Goal: Information Seeking & Learning: Learn about a topic

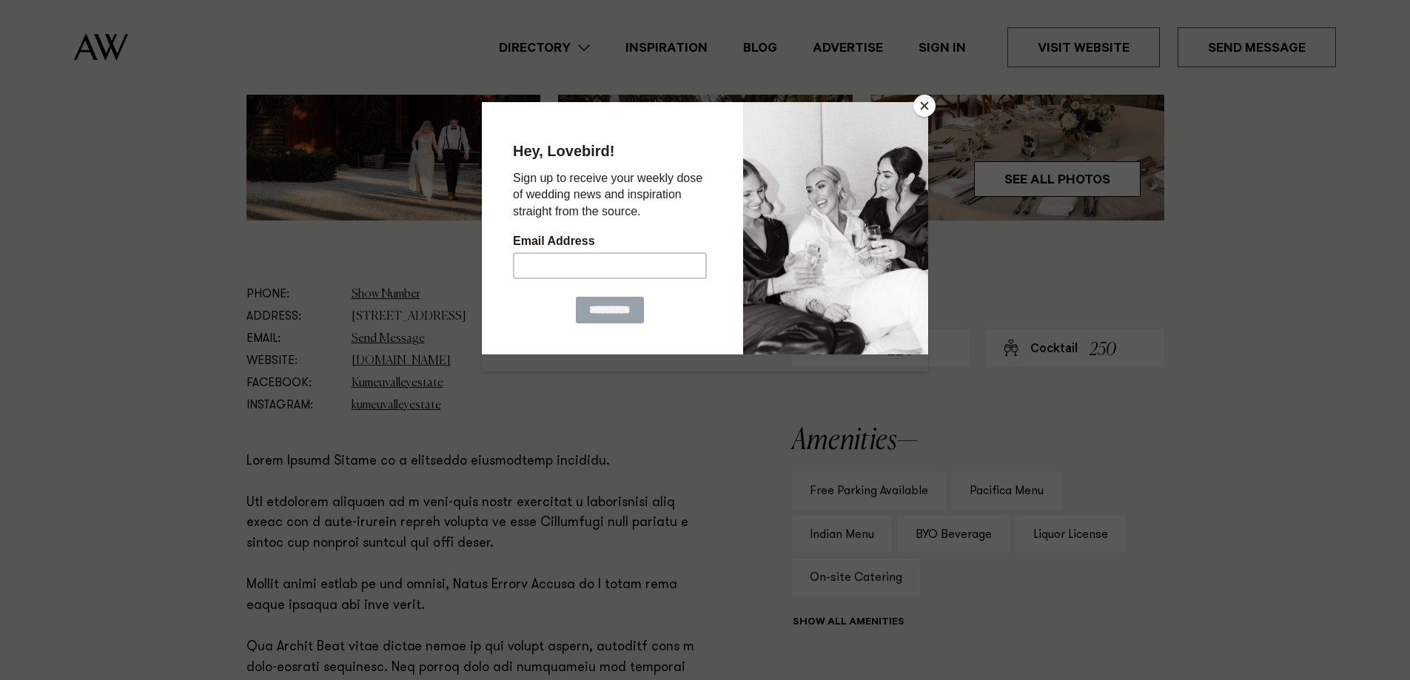
scroll to position [666, 0]
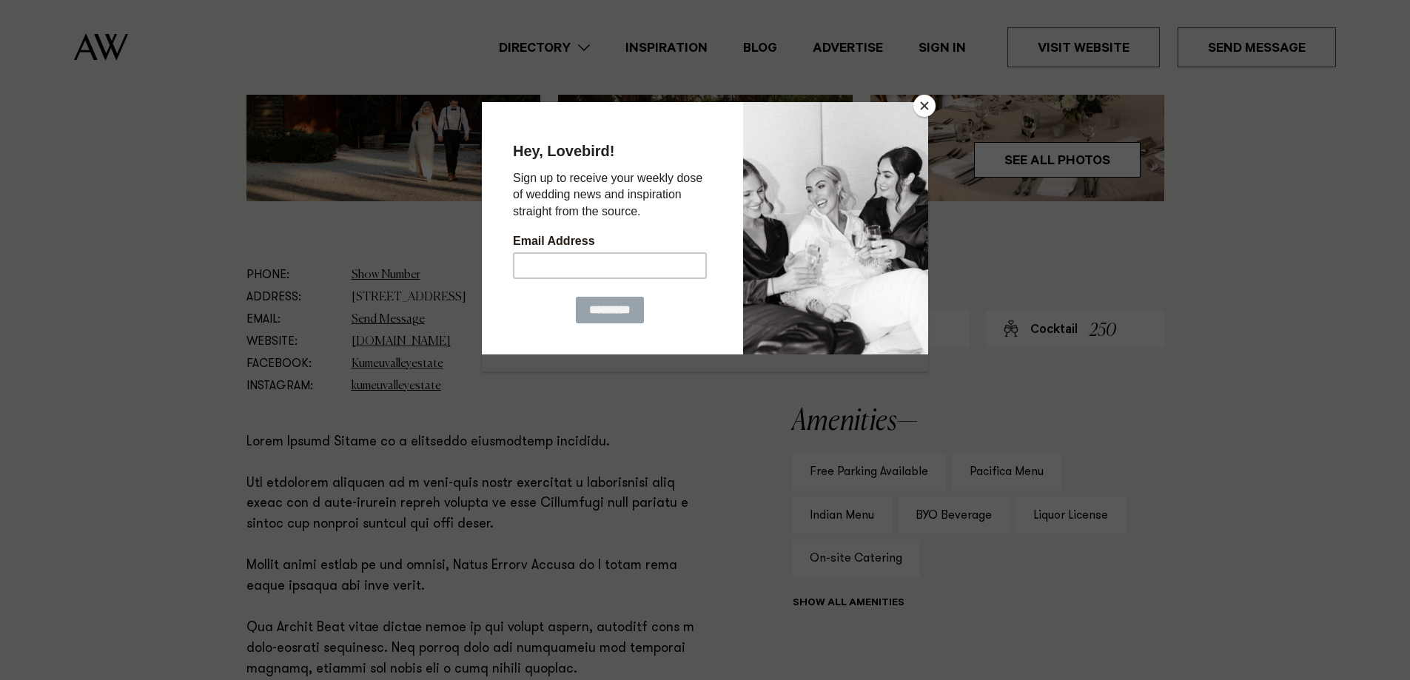
click at [922, 106] on button "Close" at bounding box center [925, 106] width 22 height 22
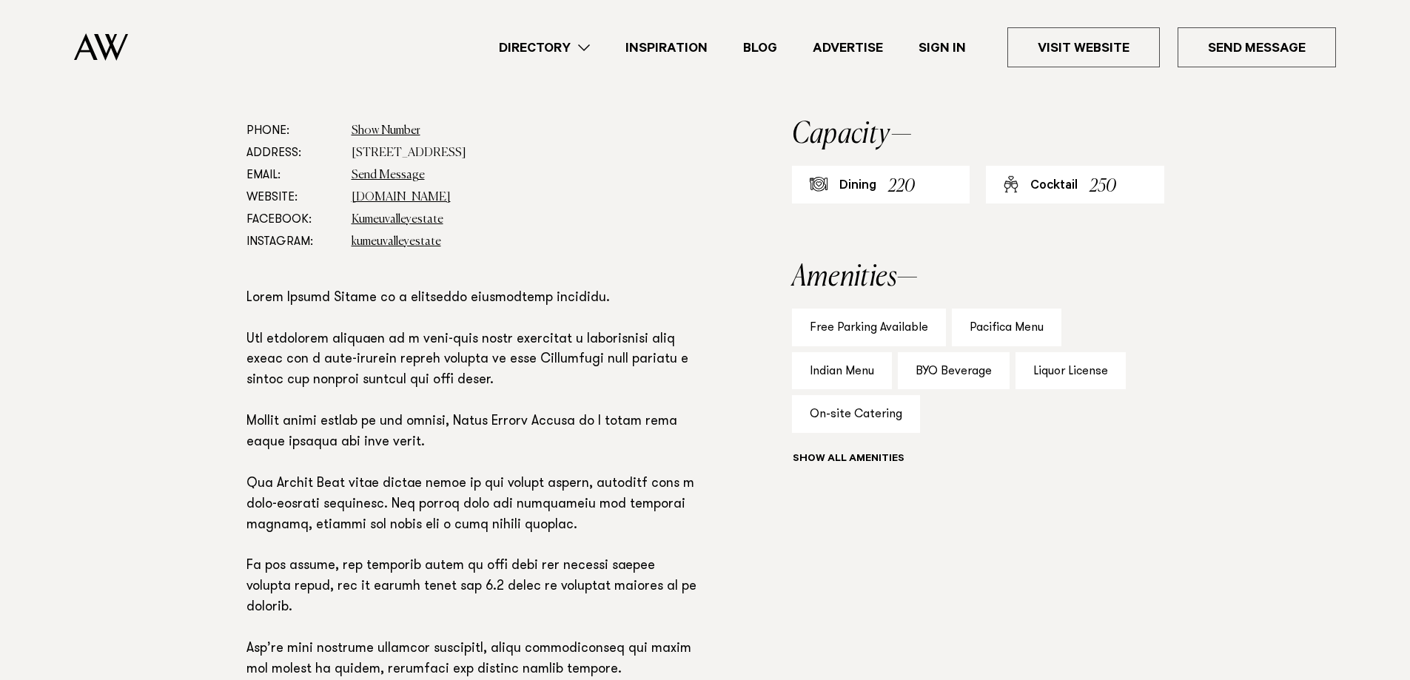
scroll to position [814, 0]
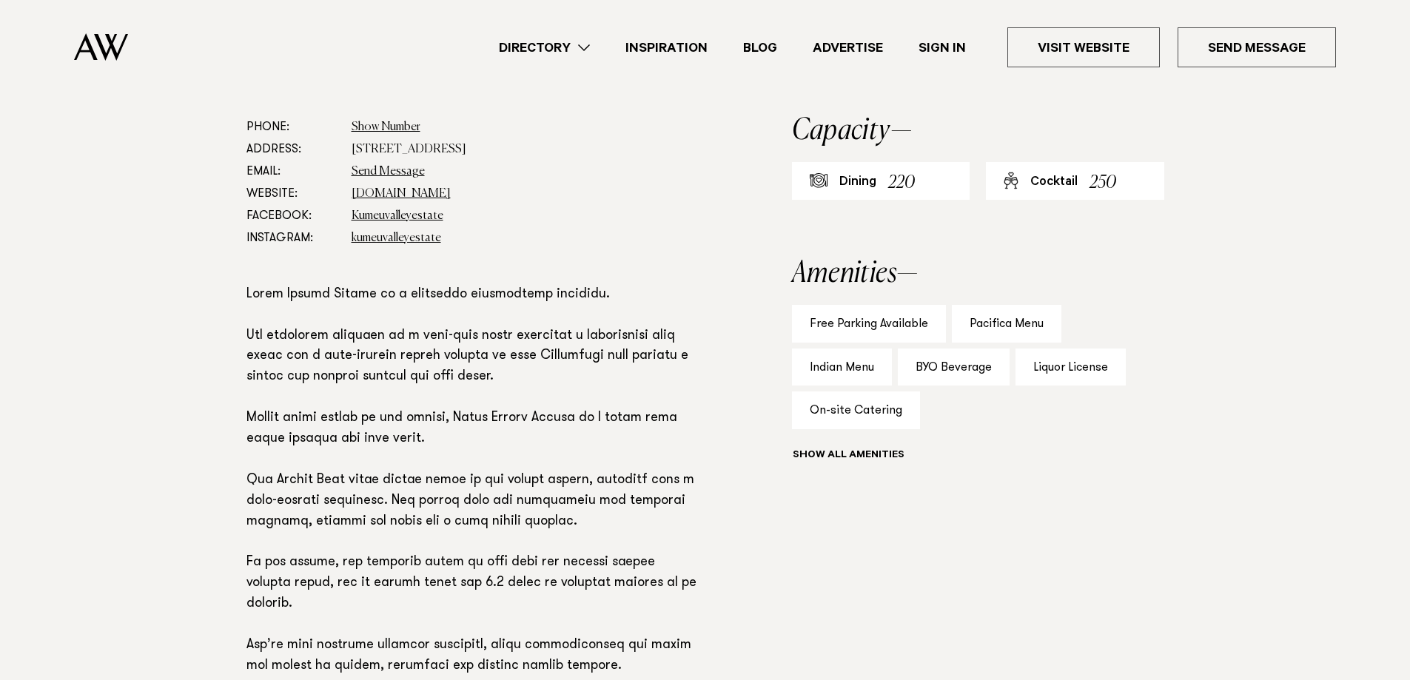
click at [828, 452] on div "Show all" at bounding box center [978, 457] width 372 height 21
click at [848, 457] on button "Show all" at bounding box center [875, 457] width 167 height 16
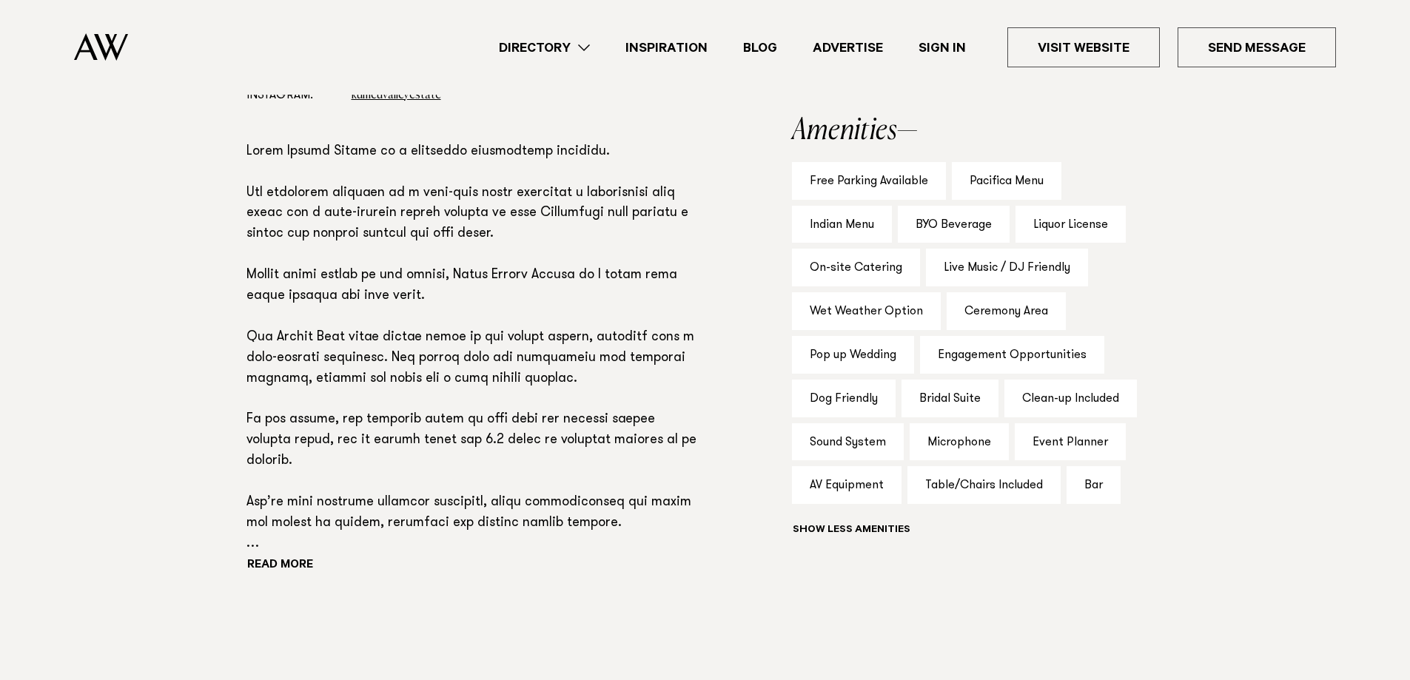
scroll to position [962, 0]
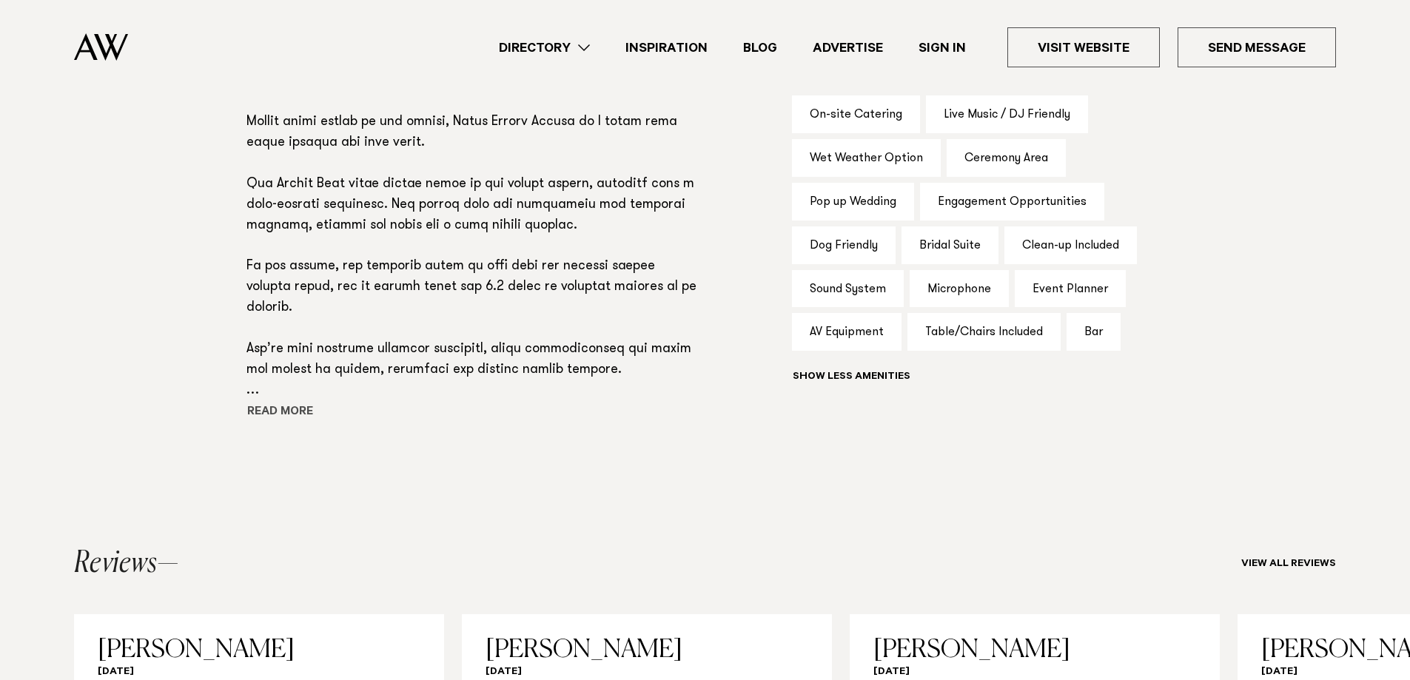
click at [272, 409] on button "Read more" at bounding box center [313, 413] width 133 height 22
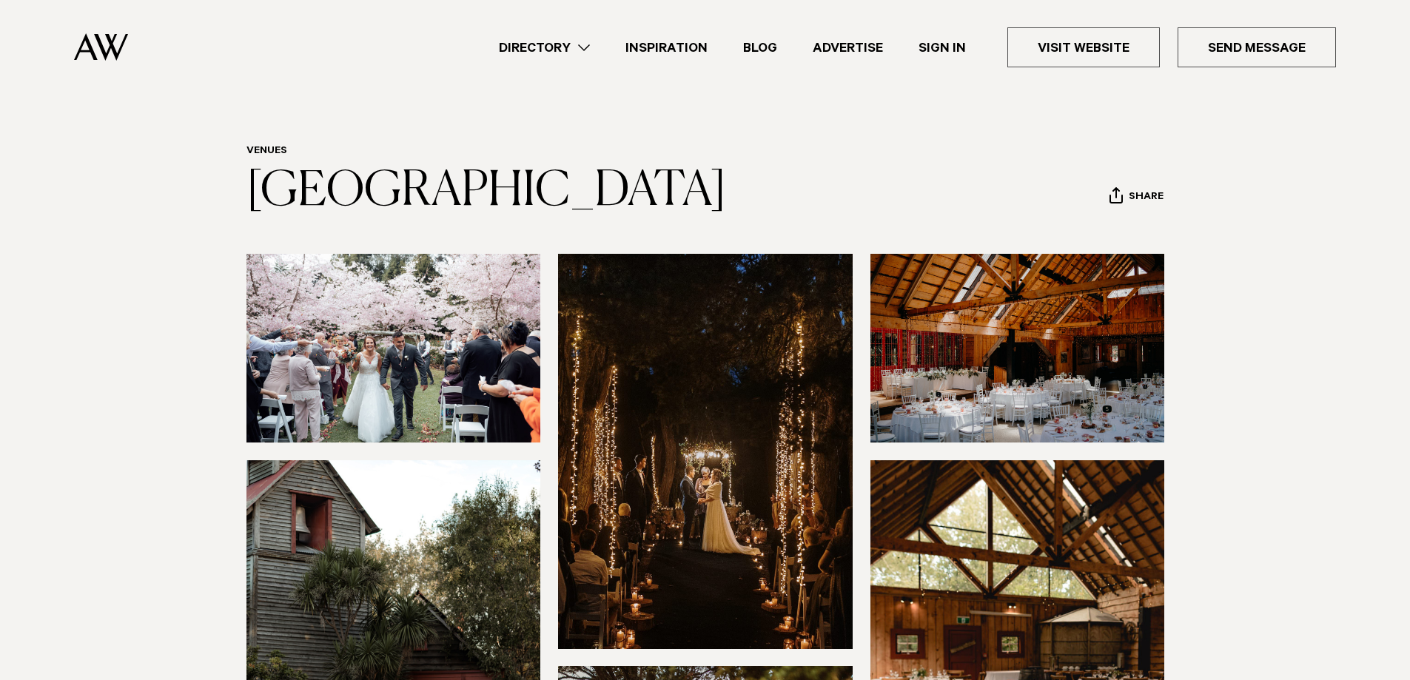
scroll to position [8, 0]
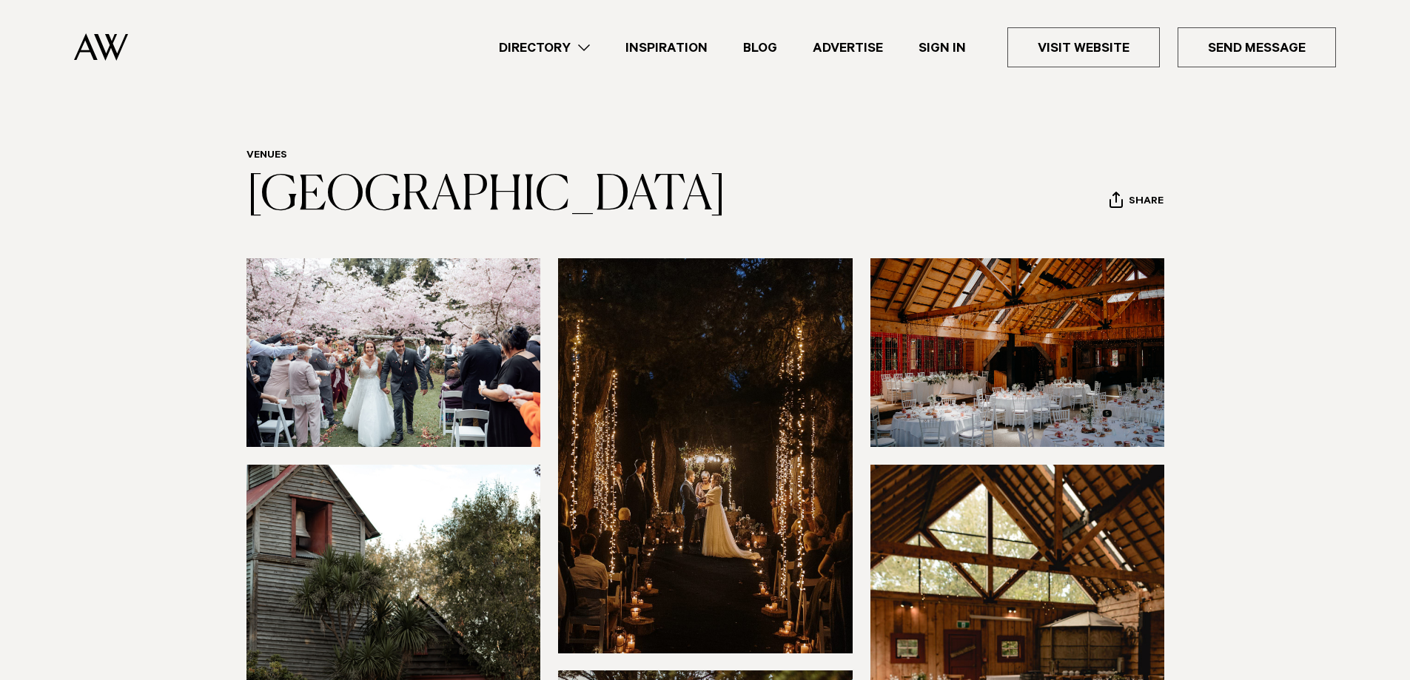
click at [104, 44] on img at bounding box center [101, 46] width 54 height 27
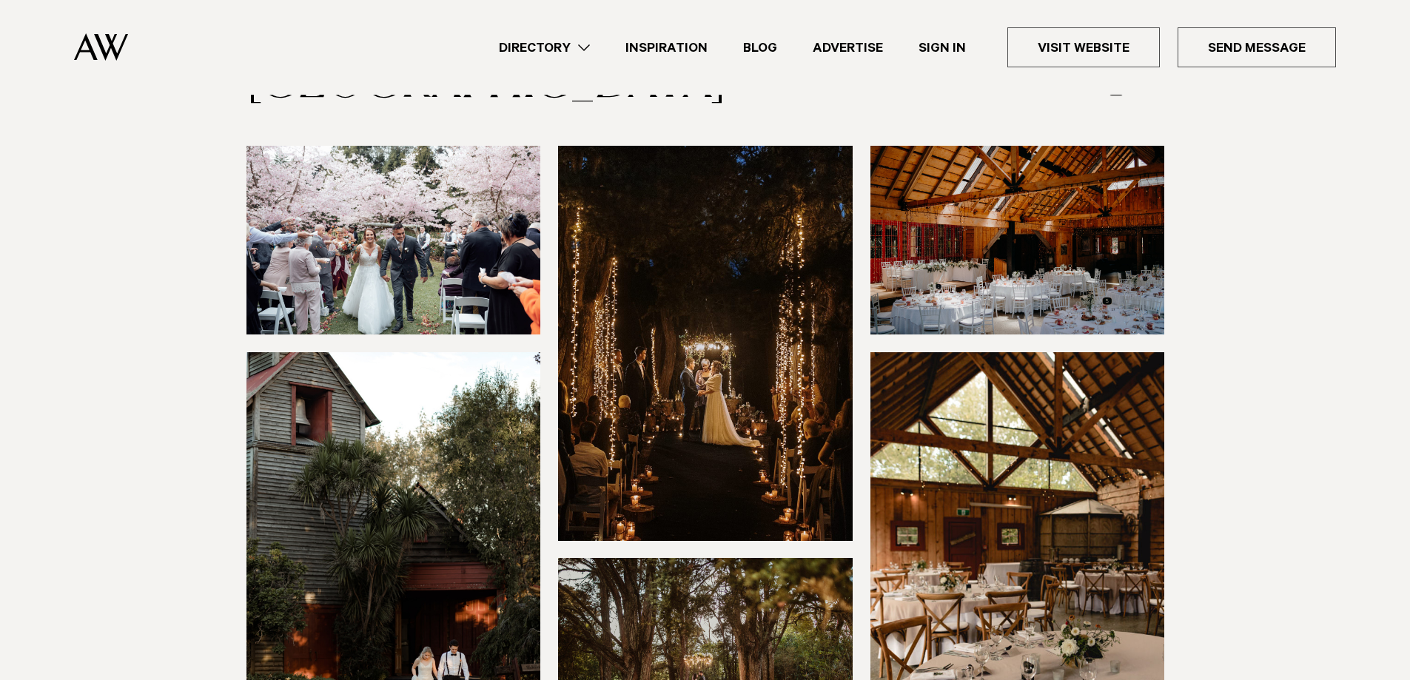
scroll to position [156, 0]
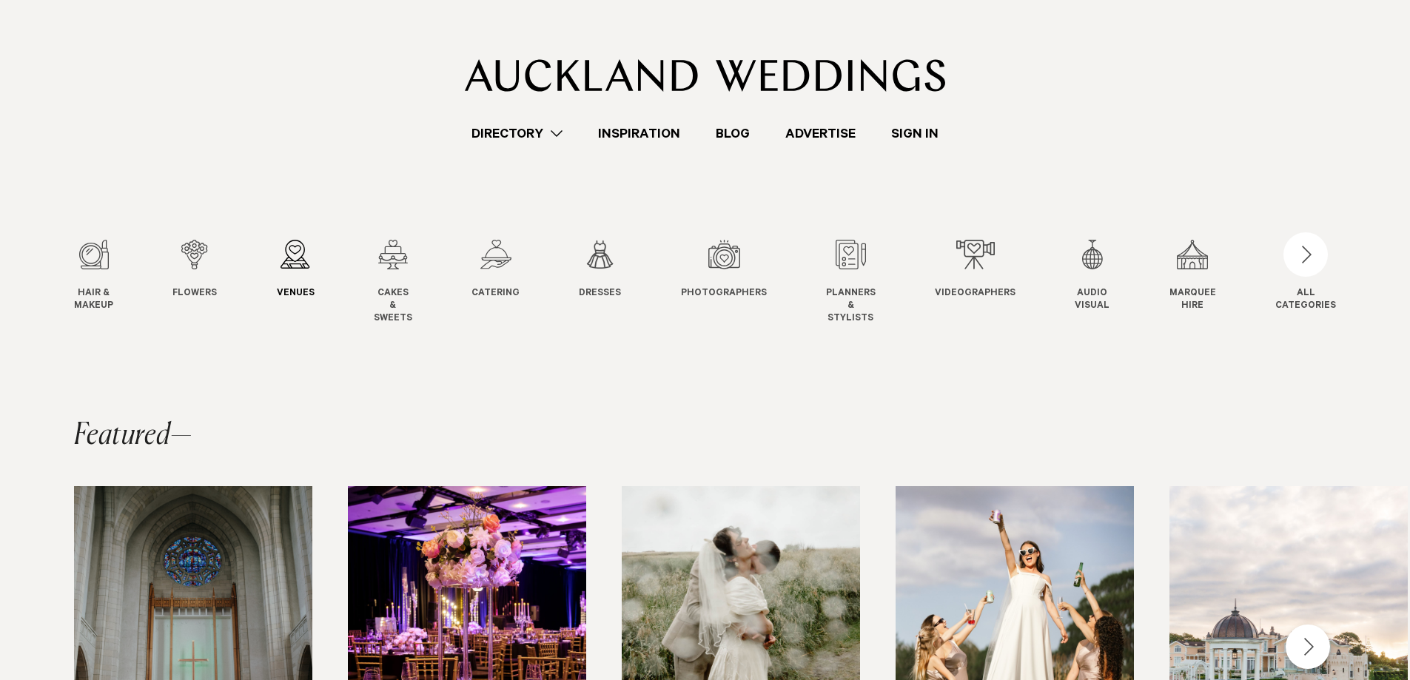
click at [298, 267] on div "3 / 12" at bounding box center [296, 255] width 38 height 30
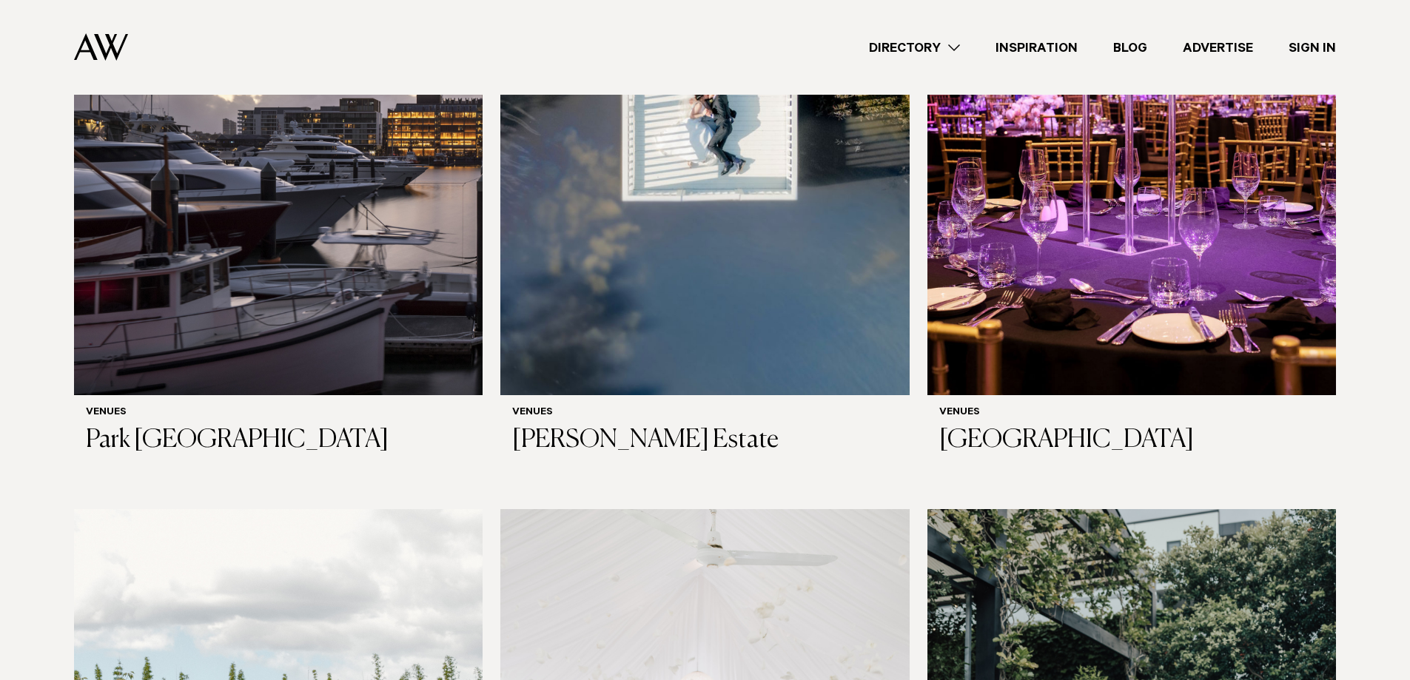
scroll to position [1309, 0]
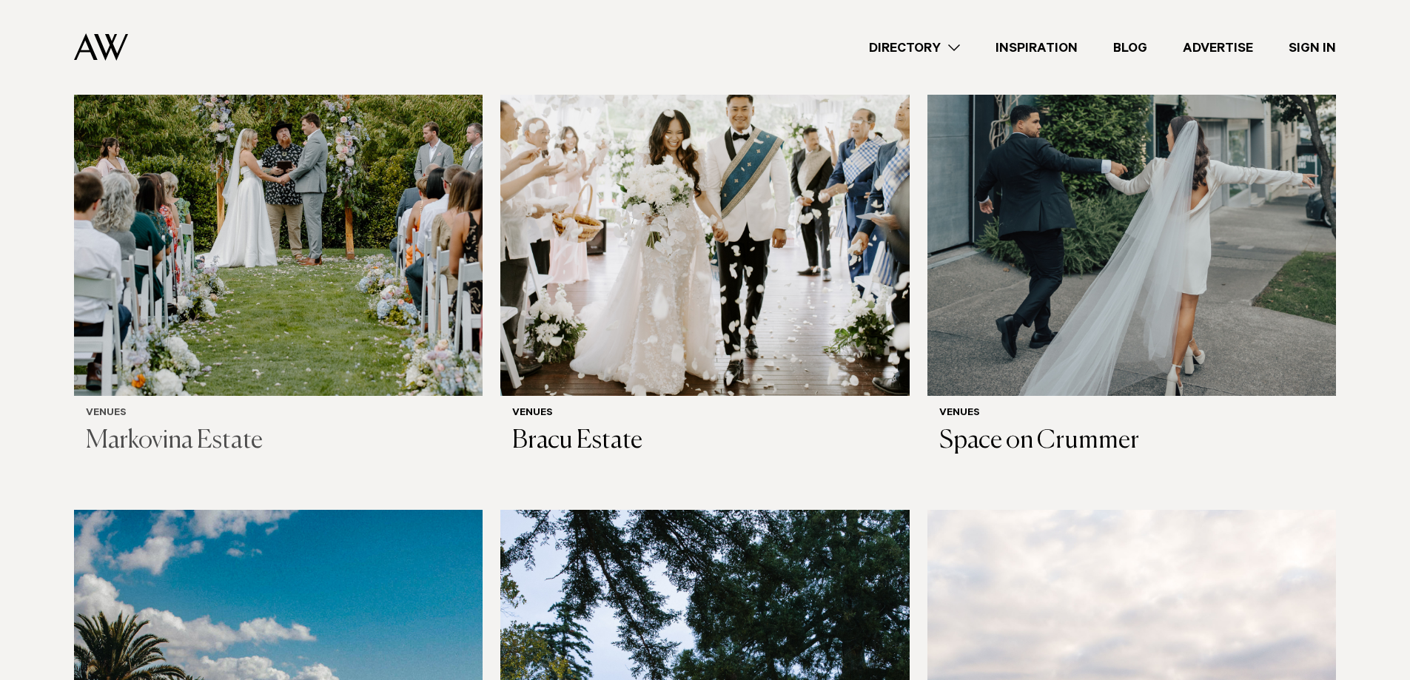
click at [195, 426] on h3 "Markovina Estate" at bounding box center [278, 441] width 385 height 30
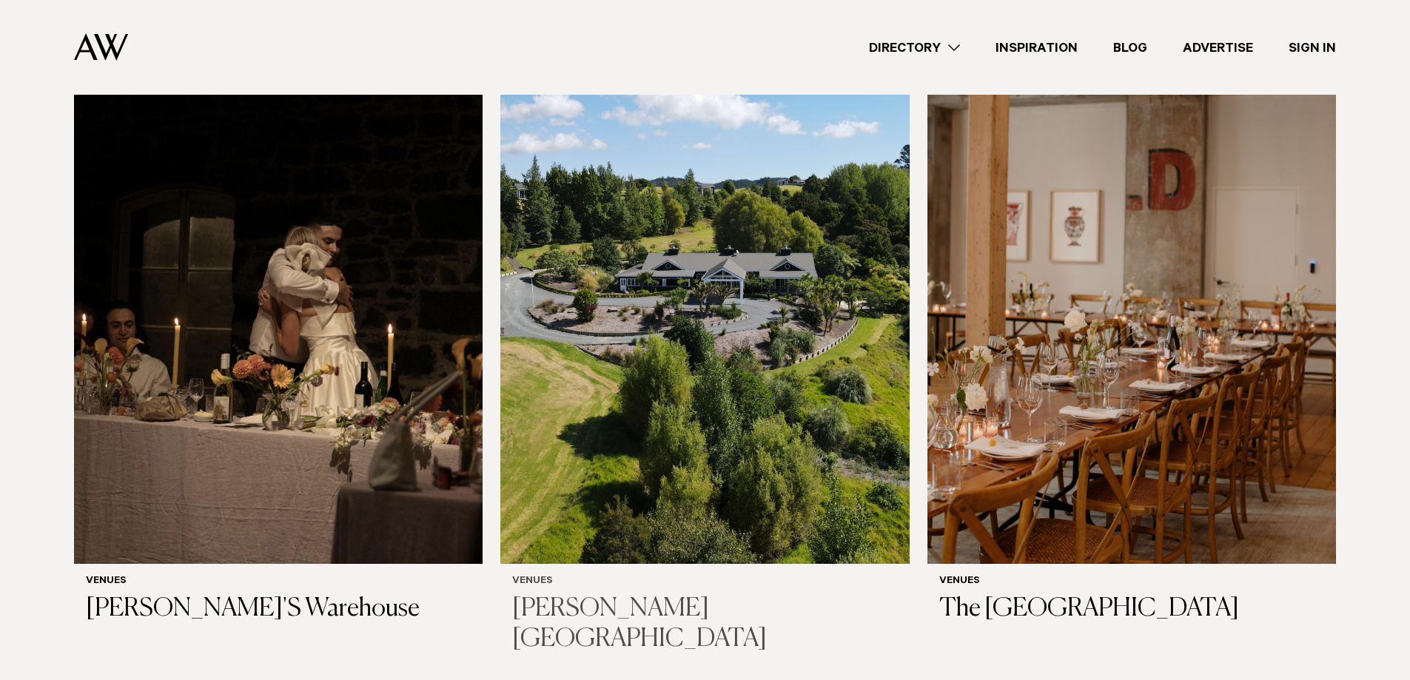
scroll to position [8580, 0]
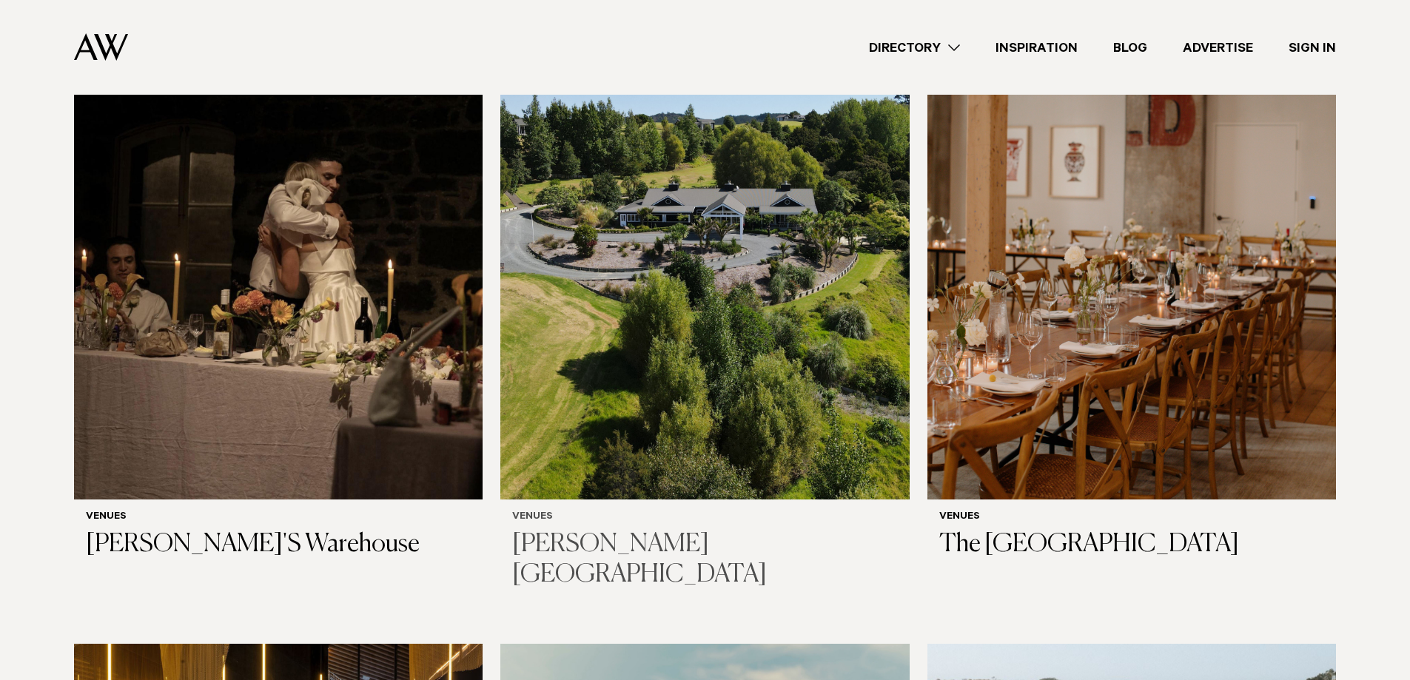
click at [725, 530] on h3 "[PERSON_NAME][GEOGRAPHIC_DATA]" at bounding box center [704, 560] width 385 height 61
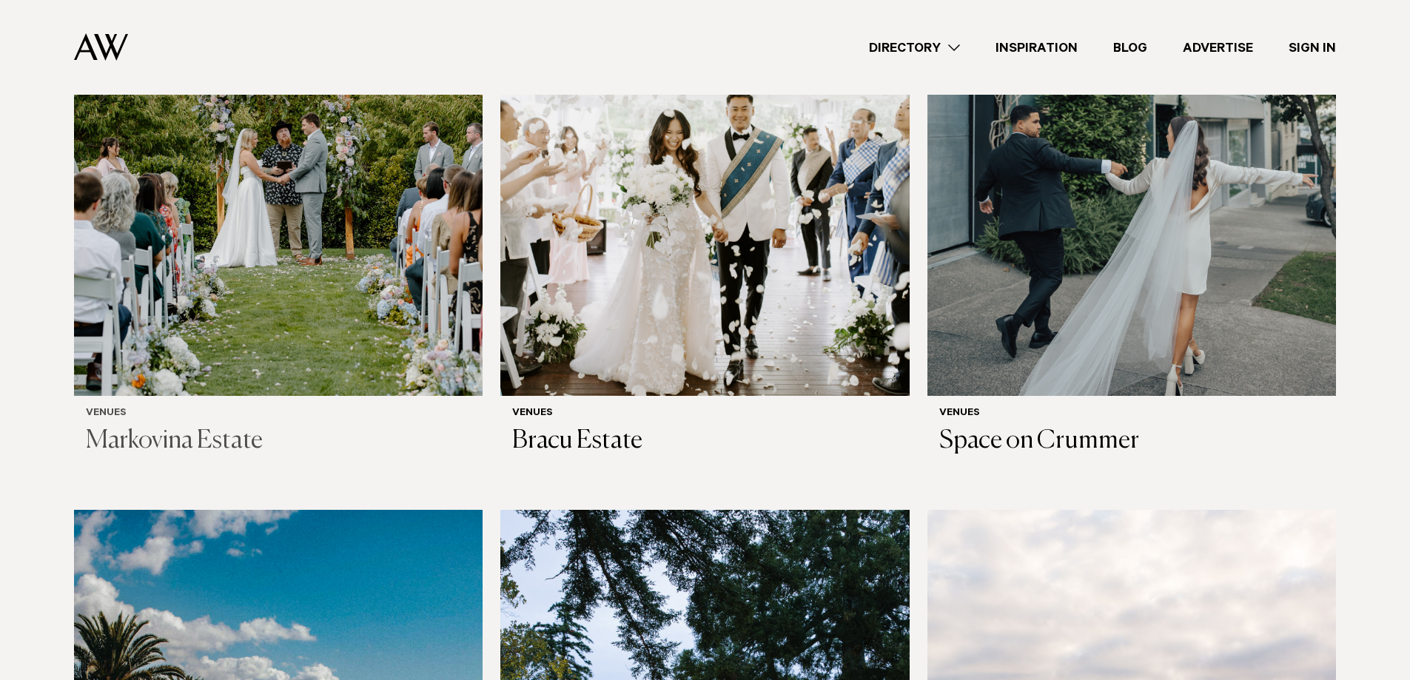
click at [168, 426] on h3 "Markovina Estate" at bounding box center [278, 441] width 385 height 30
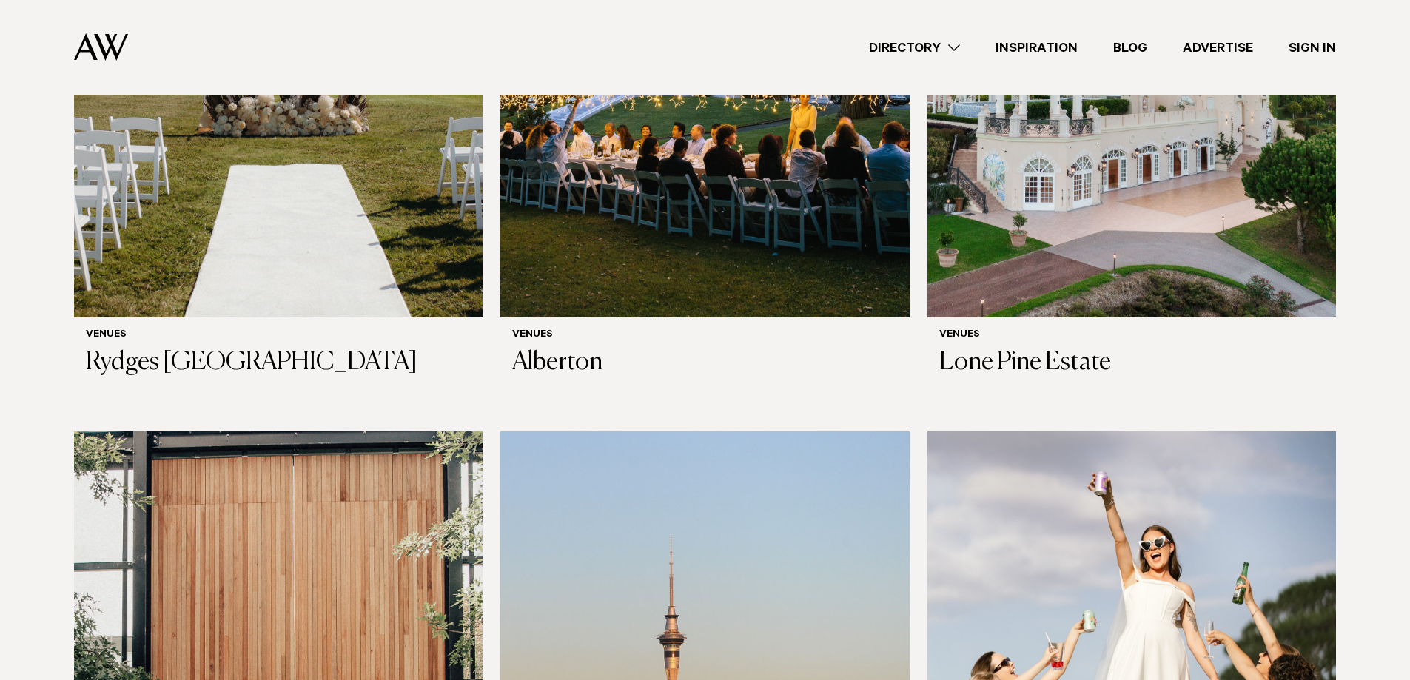
scroll to position [0, 0]
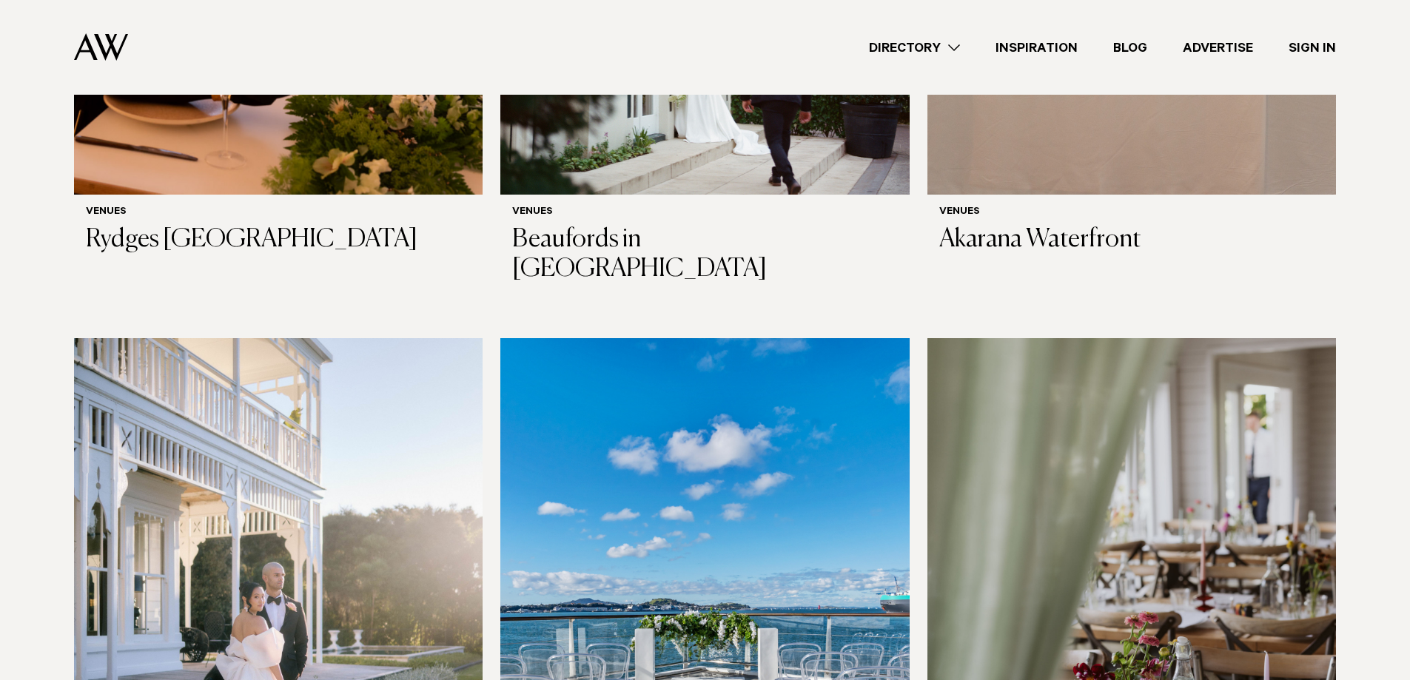
scroll to position [3924, 0]
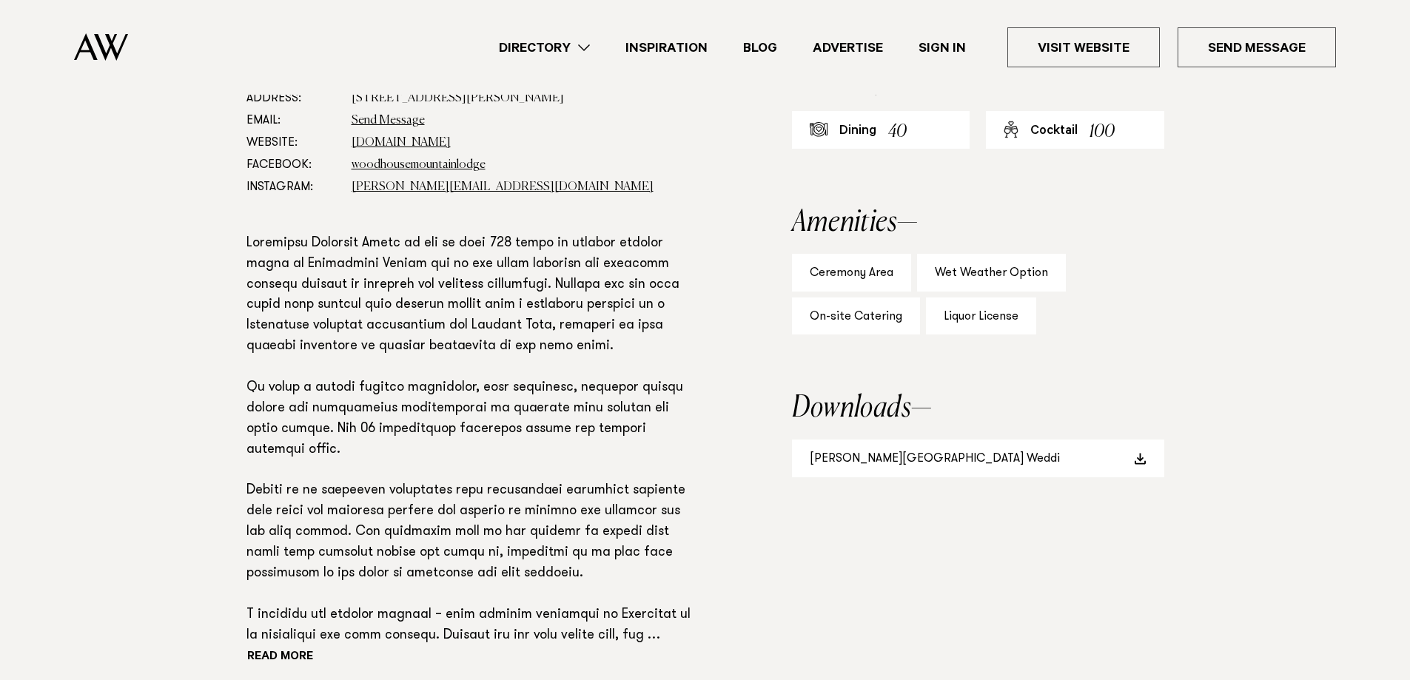
scroll to position [814, 0]
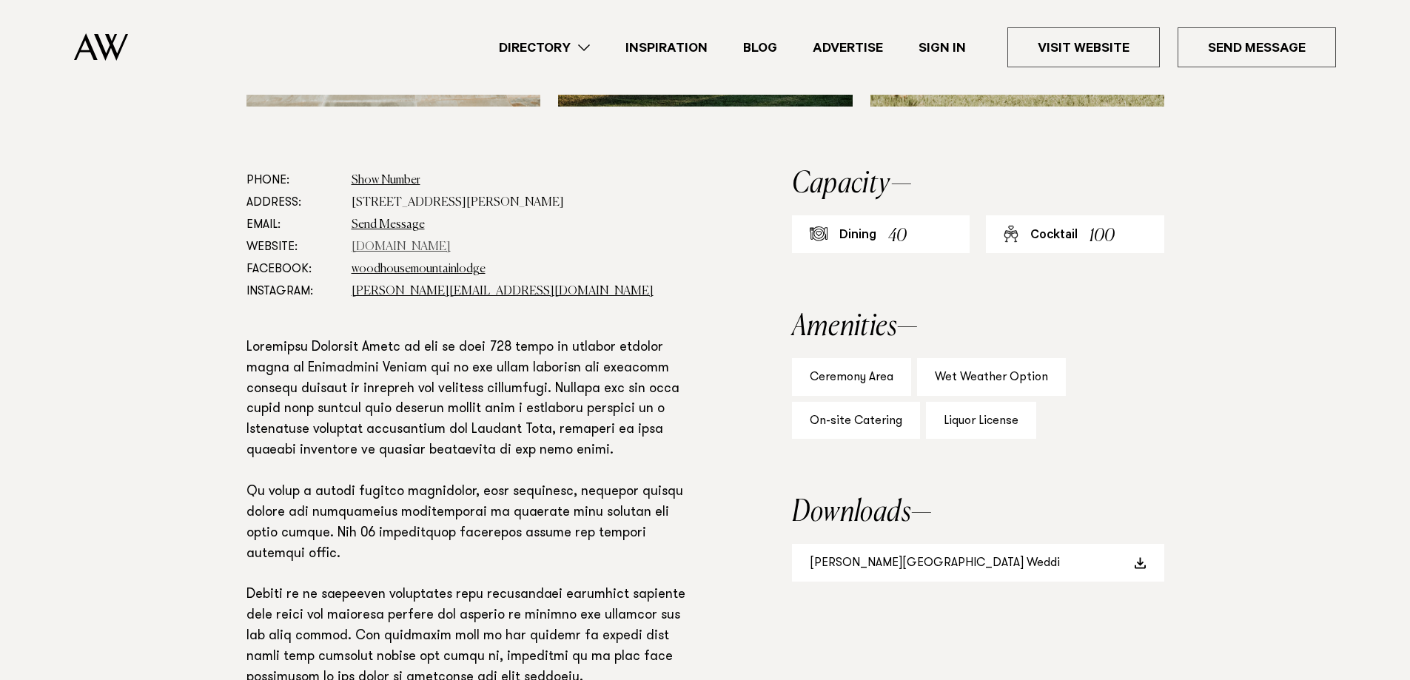
click at [422, 247] on link "woodhouselodge.nz" at bounding box center [401, 247] width 99 height 12
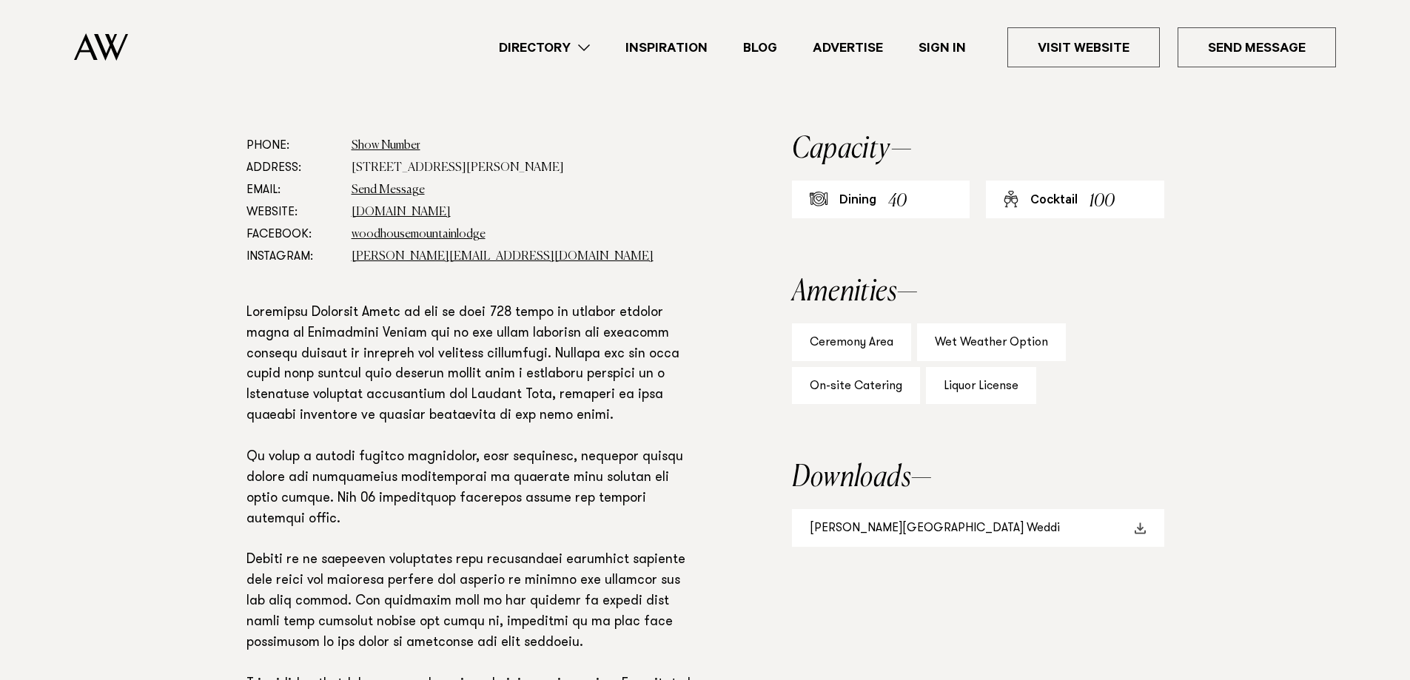
scroll to position [962, 0]
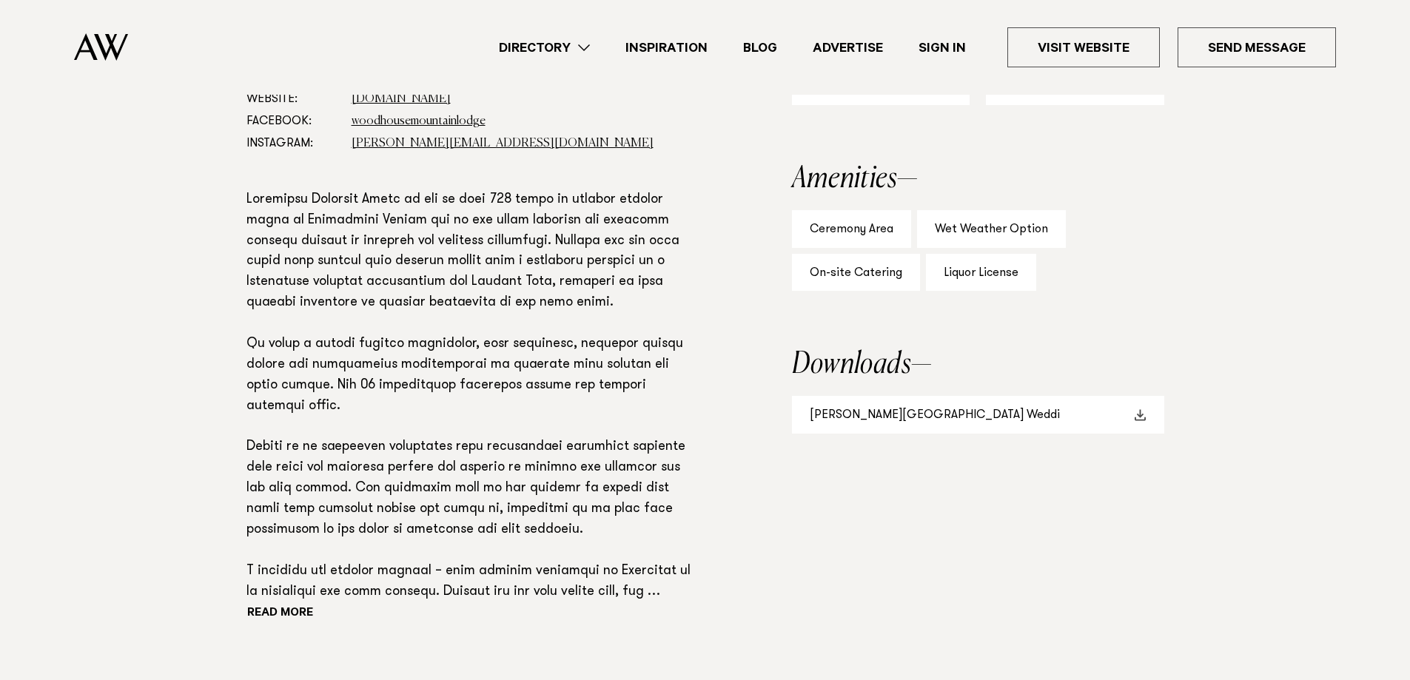
click at [981, 418] on link "Woodhouse Mountain Lodge Weddi" at bounding box center [978, 415] width 372 height 38
click at [981, 420] on link "Woodhouse Mountain Lodge Weddi" at bounding box center [978, 415] width 372 height 38
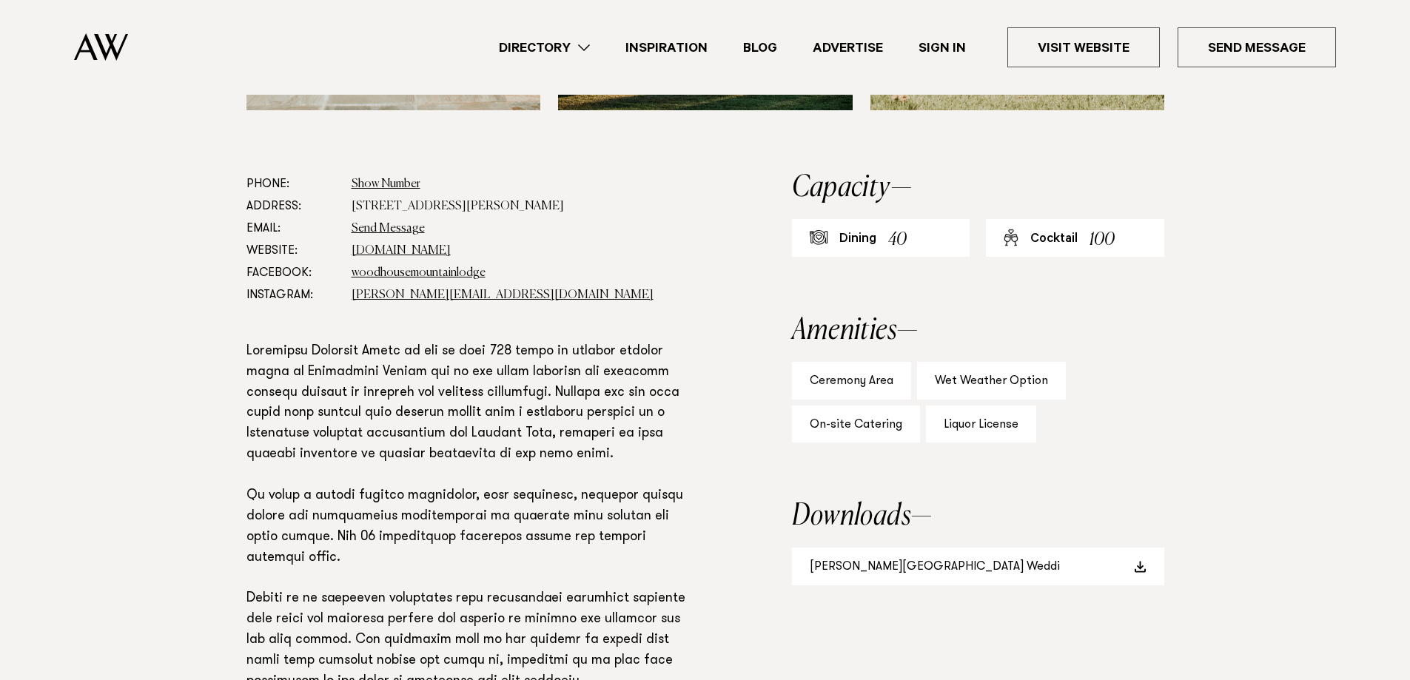
scroll to position [1184, 0]
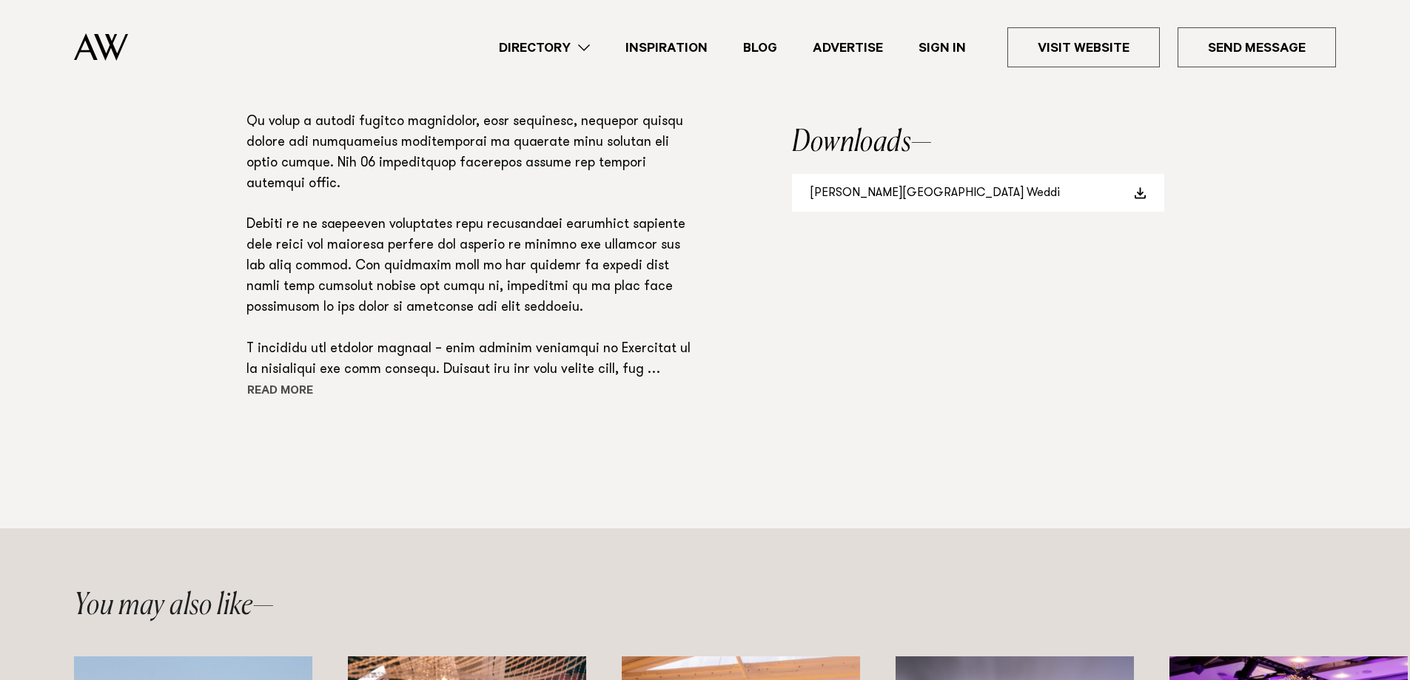
click at [290, 390] on button "Read more" at bounding box center [313, 392] width 133 height 22
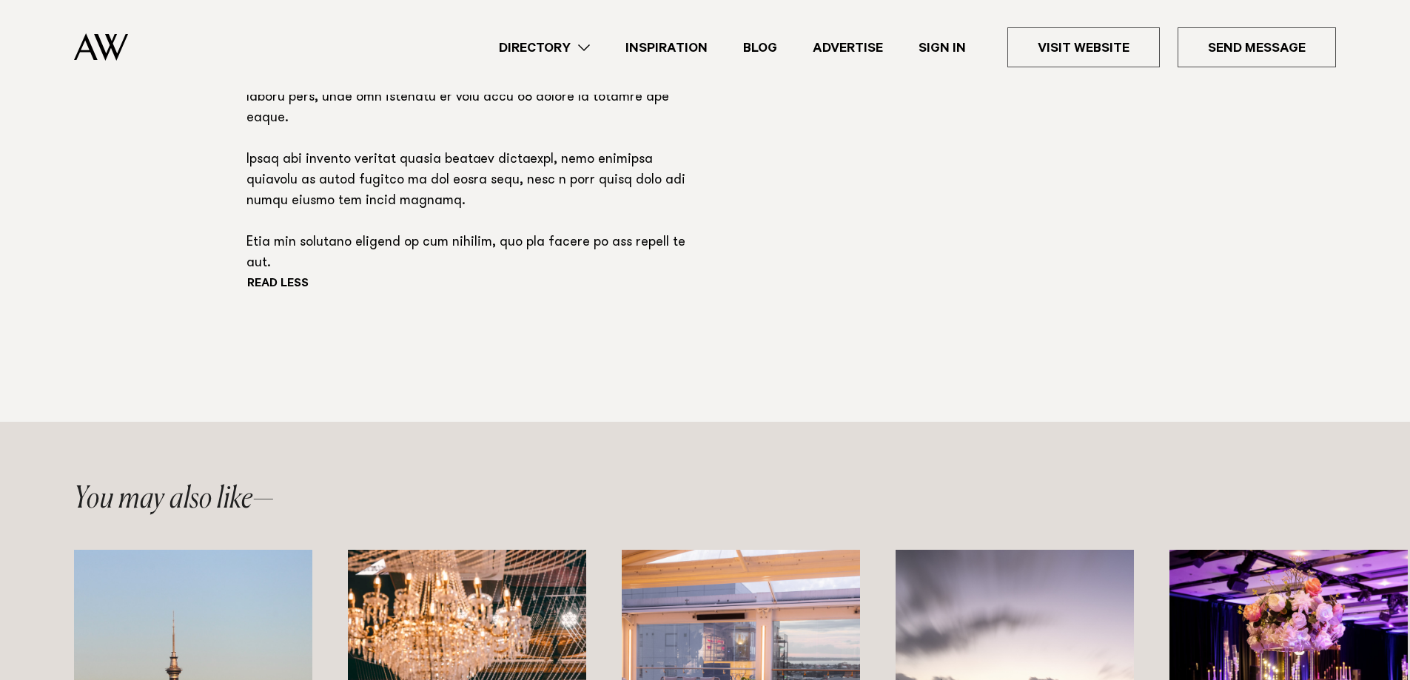
scroll to position [1053, 0]
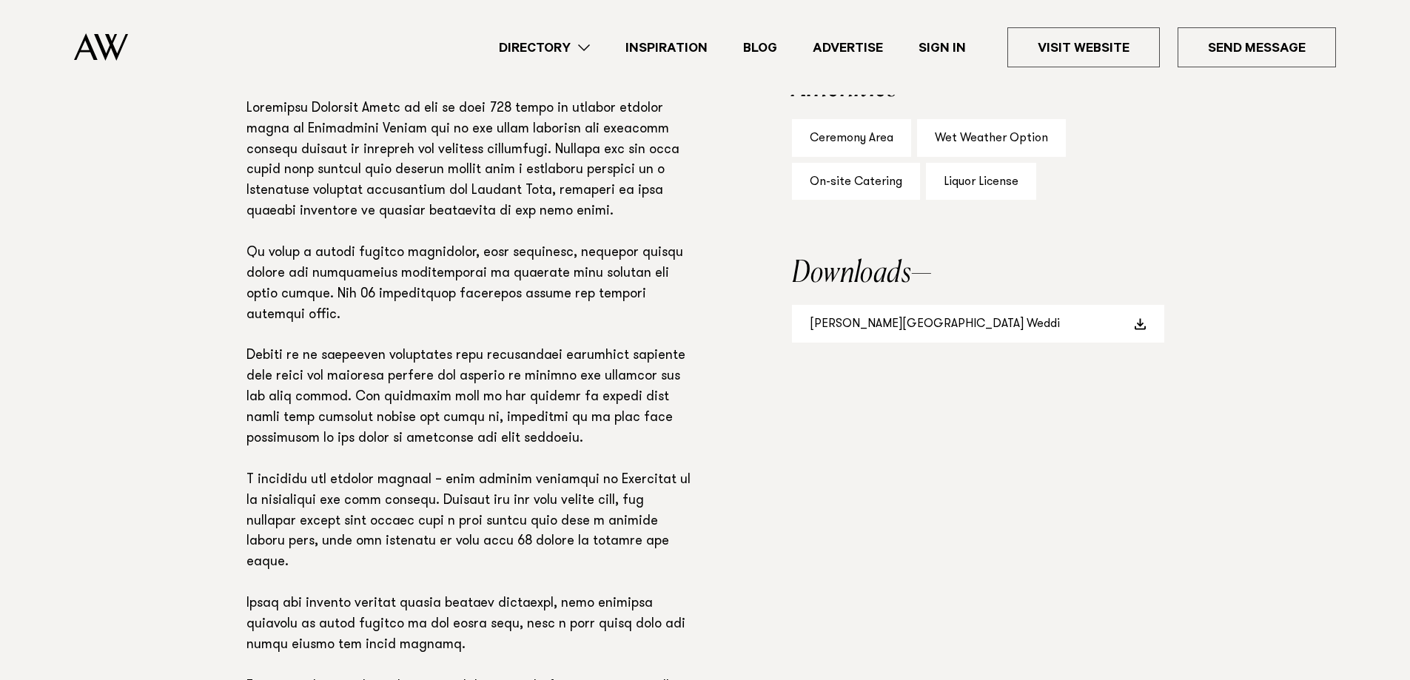
click at [688, 329] on p at bounding box center [472, 409] width 450 height 620
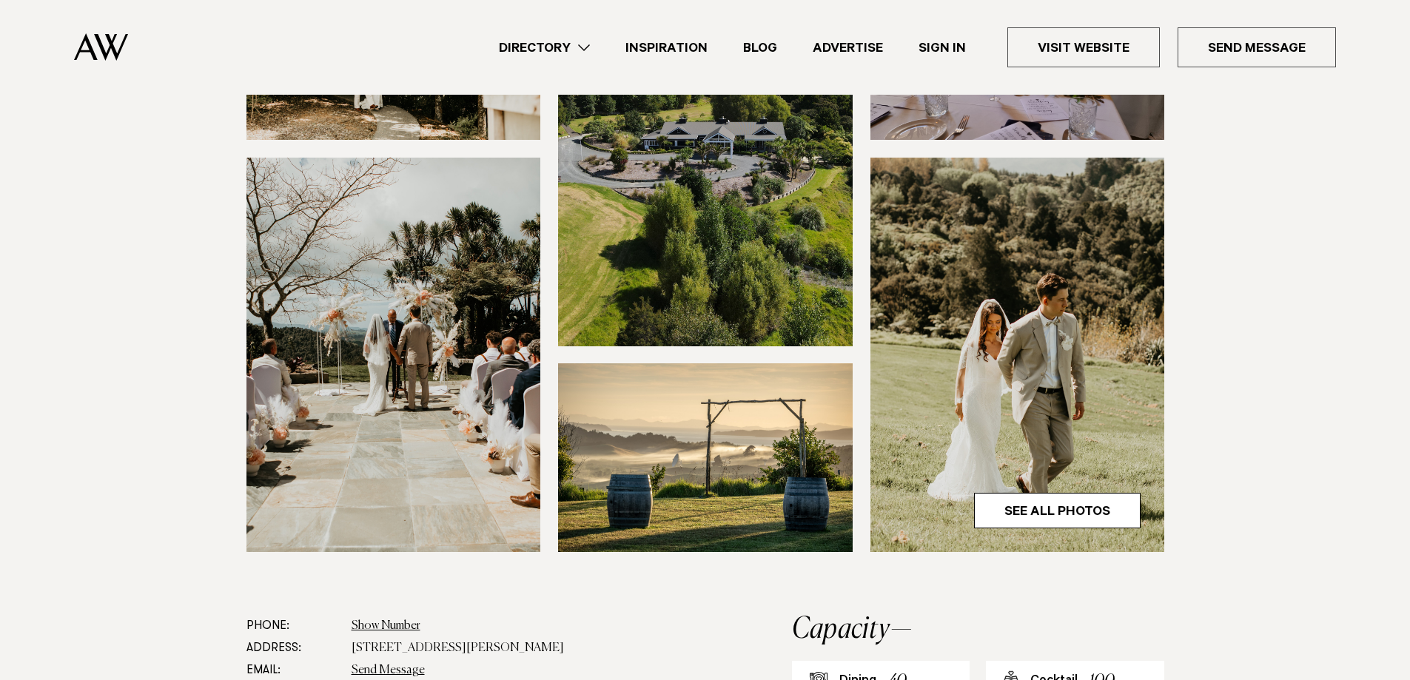
scroll to position [91, 0]
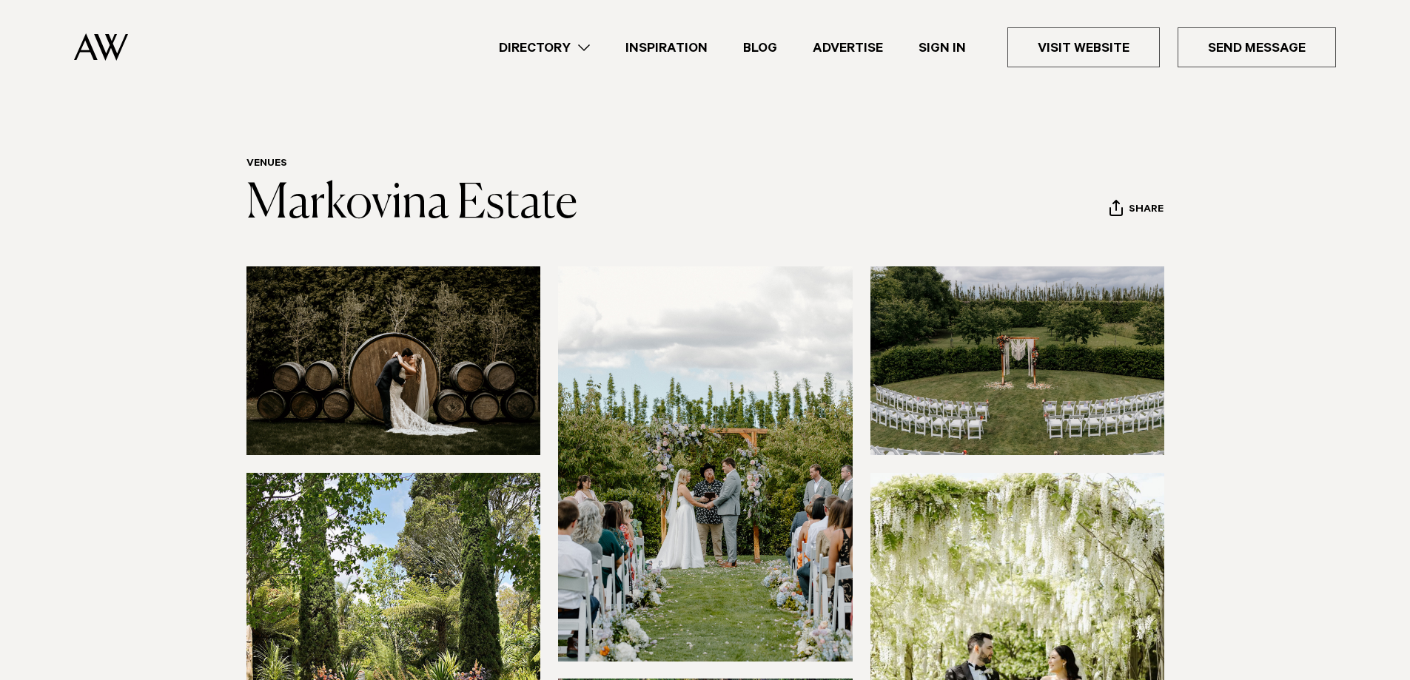
click at [755, 192] on header "Venues [GEOGRAPHIC_DATA] Share Copy Link Email twitter facebook" at bounding box center [706, 194] width 918 height 73
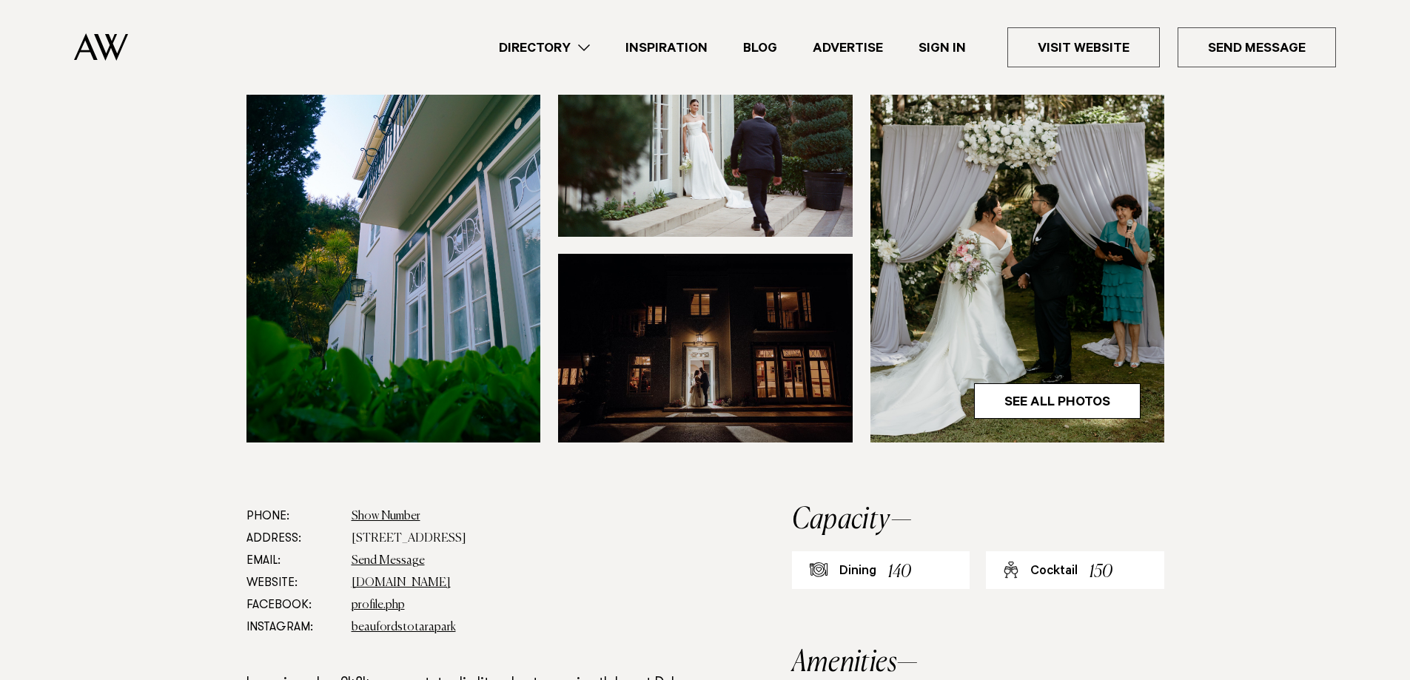
scroll to position [444, 0]
